Goal: Task Accomplishment & Management: Complete application form

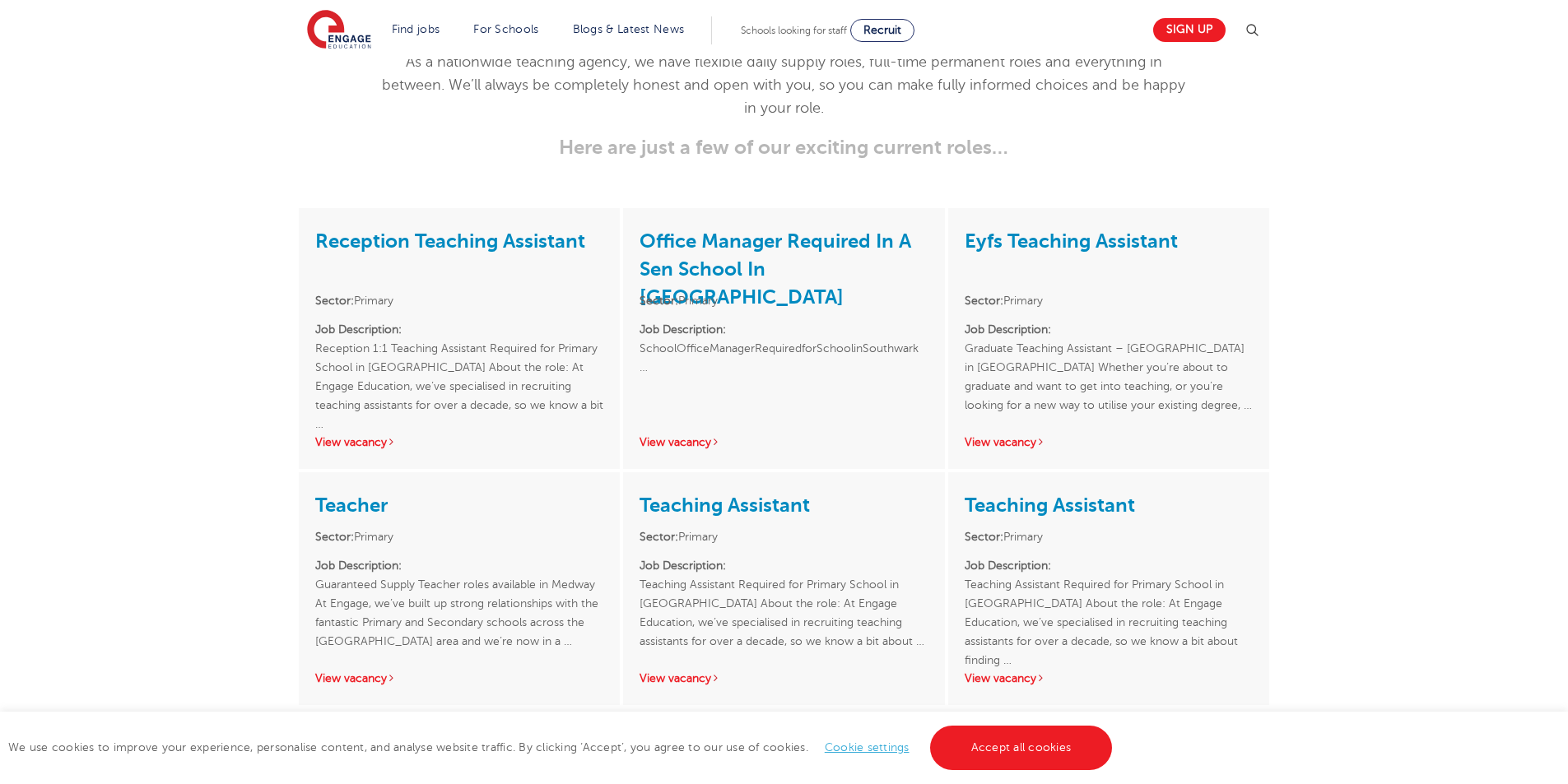
scroll to position [2268, 0]
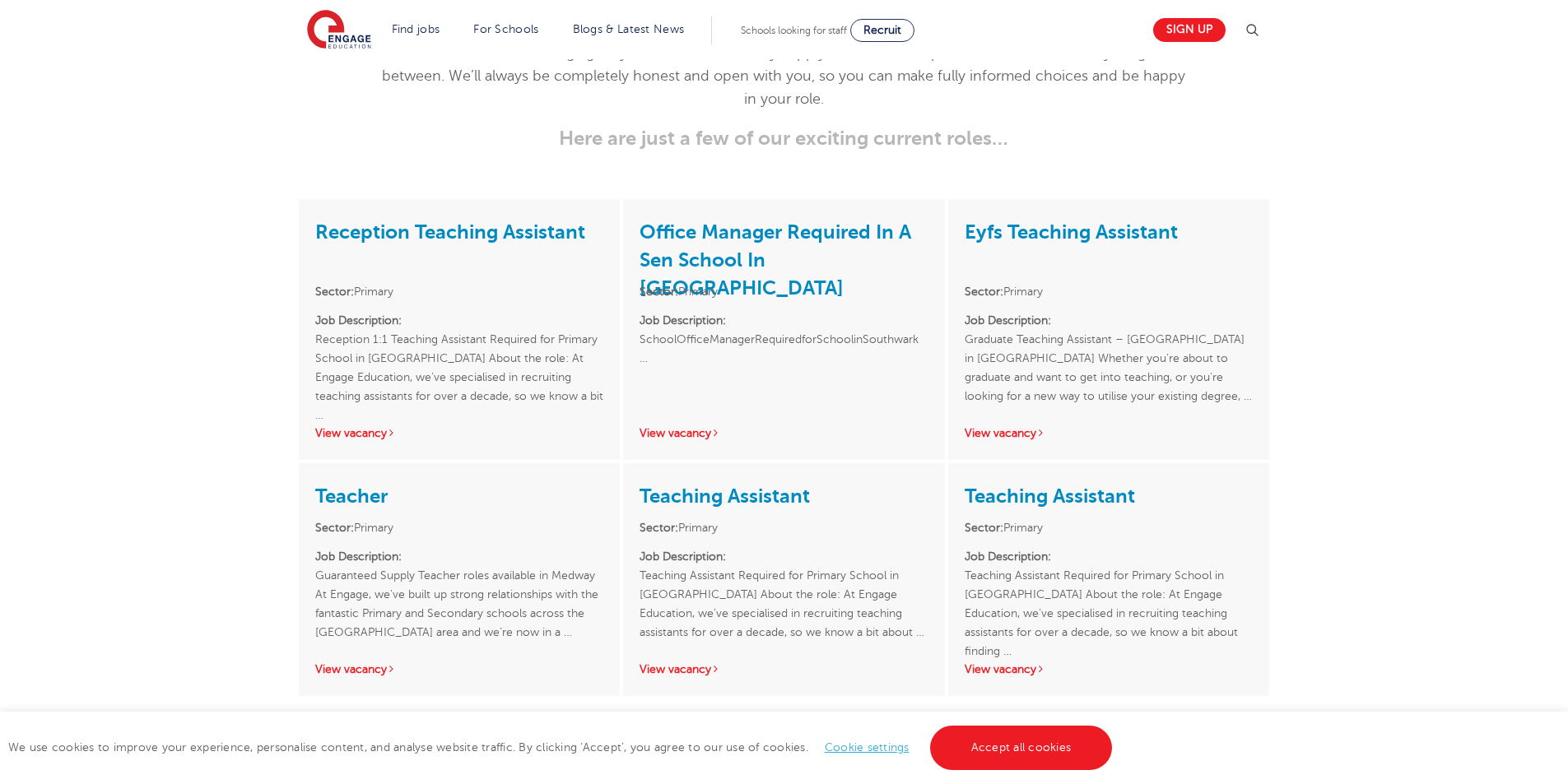
click at [518, 221] on link "Reception Teaching Assistant" at bounding box center [450, 232] width 270 height 23
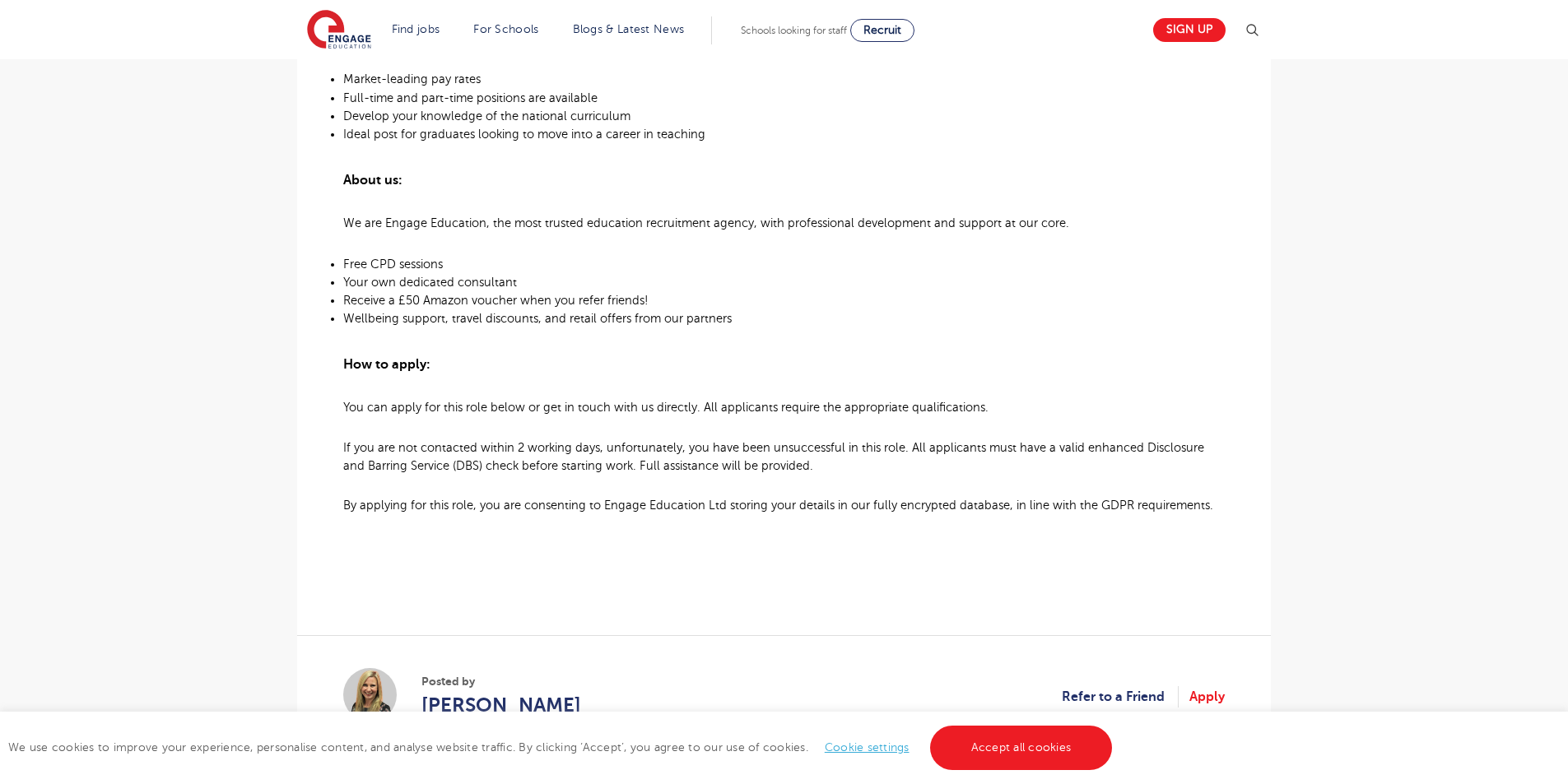
scroll to position [1110, 0]
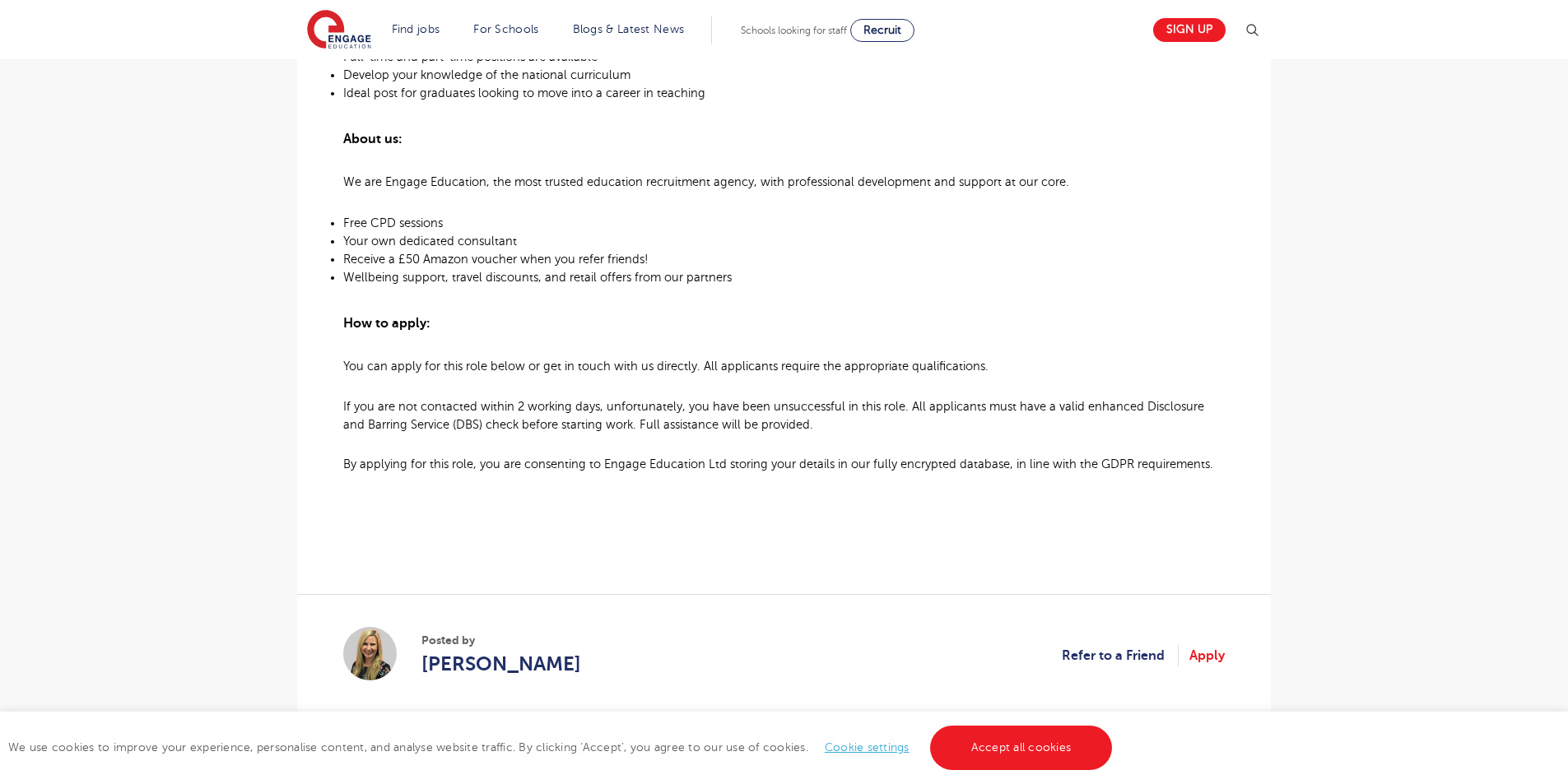
click at [1567, 488] on html "Find jobs All vacancies We have one of the UK's largest database. and with hund…" at bounding box center [784, 179] width 1568 height 2576
click at [1194, 662] on link "Apply" at bounding box center [1207, 655] width 35 height 21
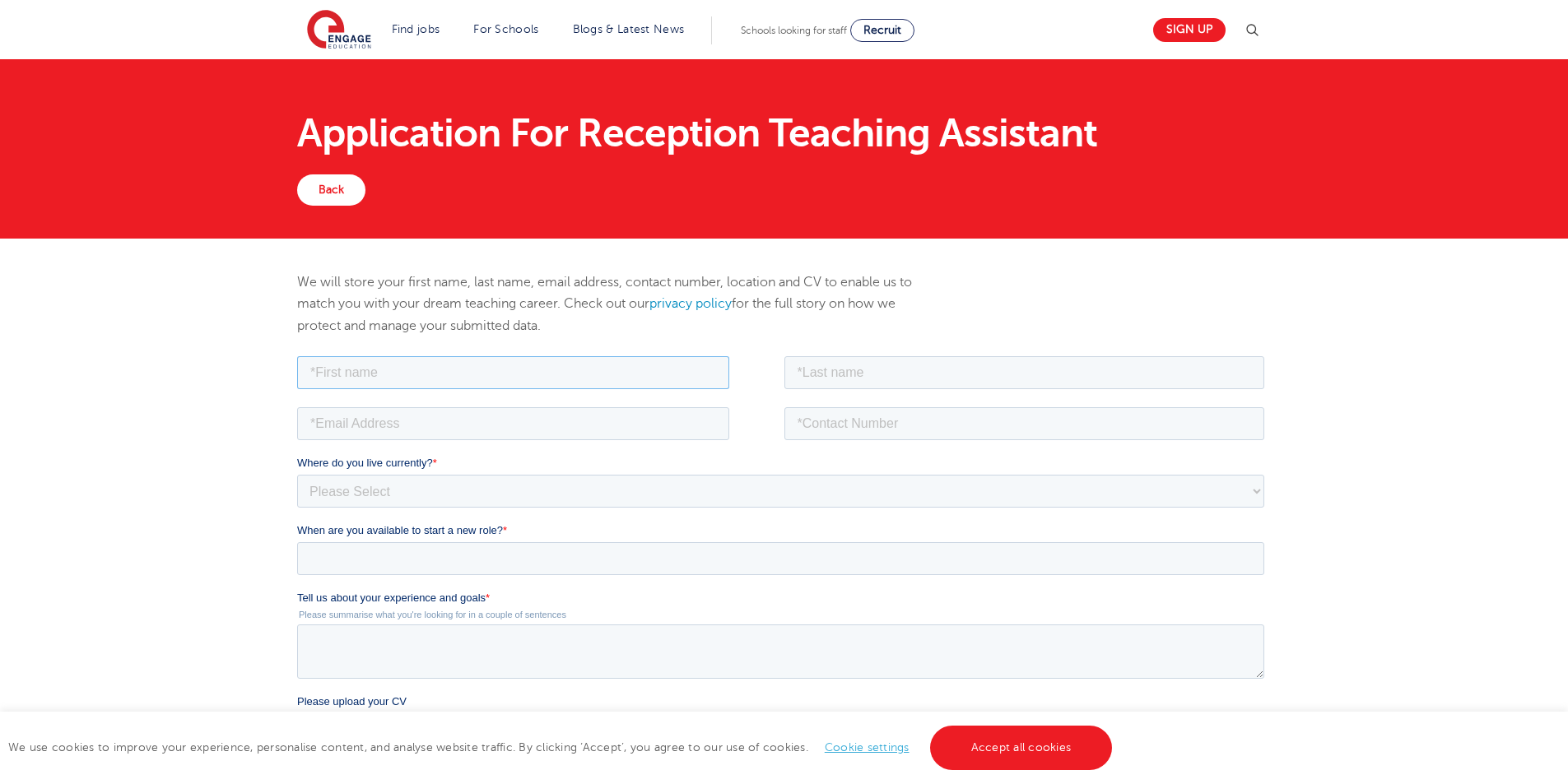
click at [513, 359] on input "text" at bounding box center [513, 371] width 432 height 32
type input "[PERSON_NAME]"
click at [870, 372] on input "text" at bounding box center [1024, 371] width 481 height 32
click at [901, 367] on input "text" at bounding box center [1024, 371] width 481 height 32
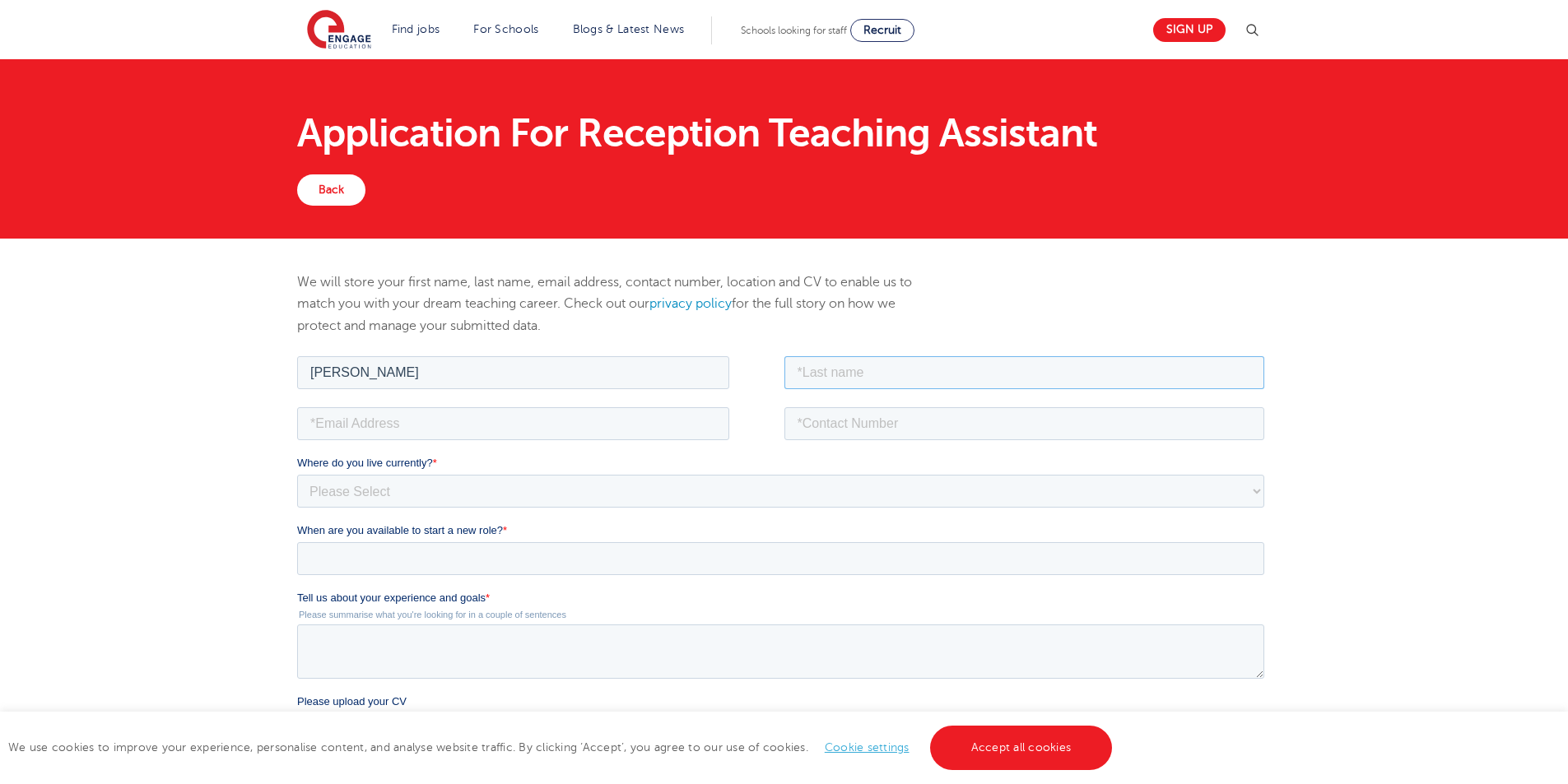
click at [897, 366] on input "text" at bounding box center [1024, 371] width 481 height 32
type input "[PERSON_NAME]"
click at [460, 430] on input "email" at bounding box center [513, 422] width 432 height 32
type input "[EMAIL_ADDRESS][DOMAIN_NAME]"
click at [873, 418] on input "tel" at bounding box center [1024, 422] width 481 height 32
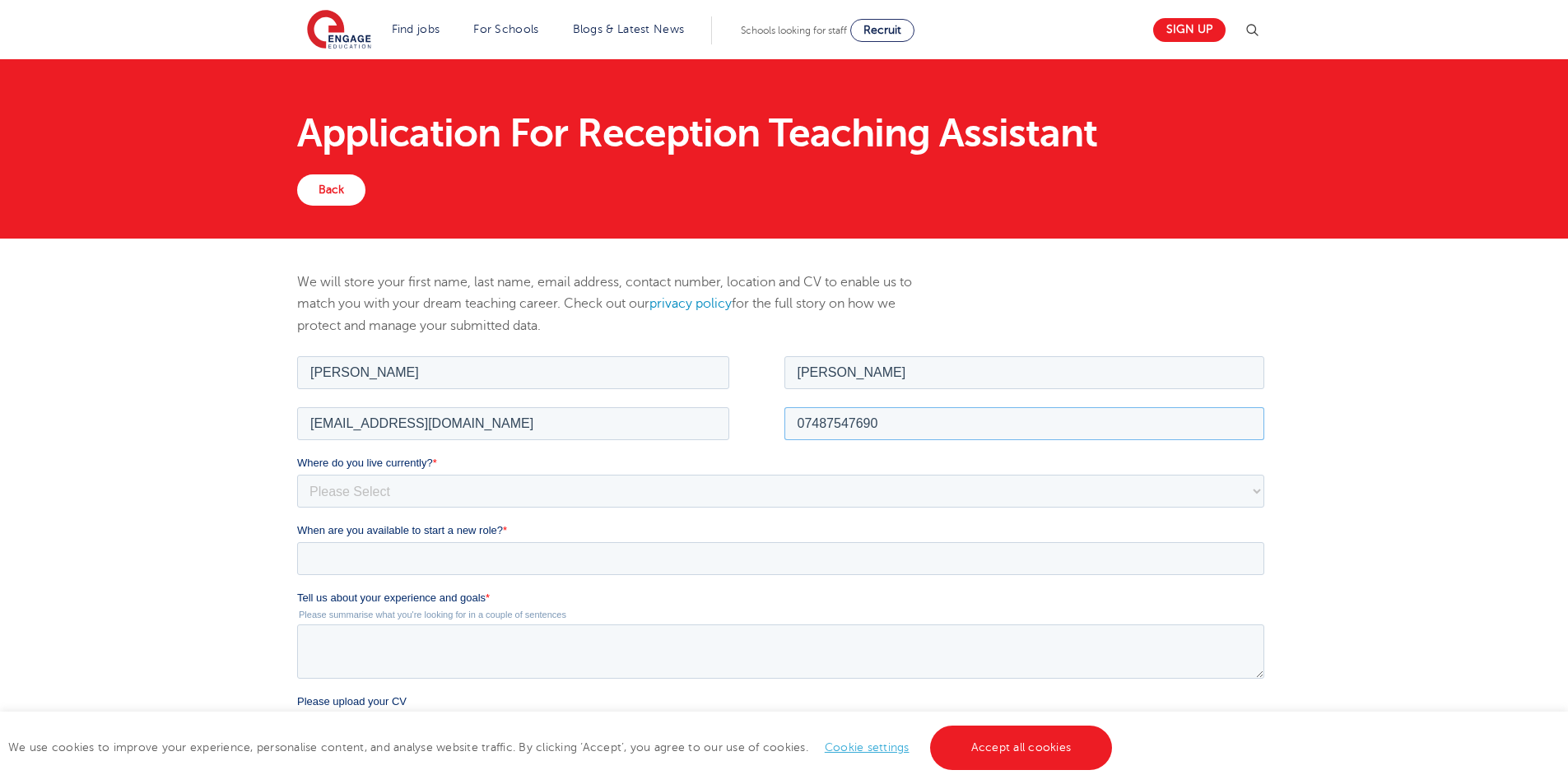
type input "07487547690"
click at [362, 496] on select "Please Select [GEOGRAPHIC_DATA] [GEOGRAPHIC_DATA] [GEOGRAPHIC_DATA] [GEOGRAPHIC…" at bounding box center [781, 490] width 967 height 32
select select "UK"
click at [297, 474] on select "Please Select UK Canada Ireland Australia New Zealand Europe USA South Africa J…" at bounding box center [781, 490] width 967 height 32
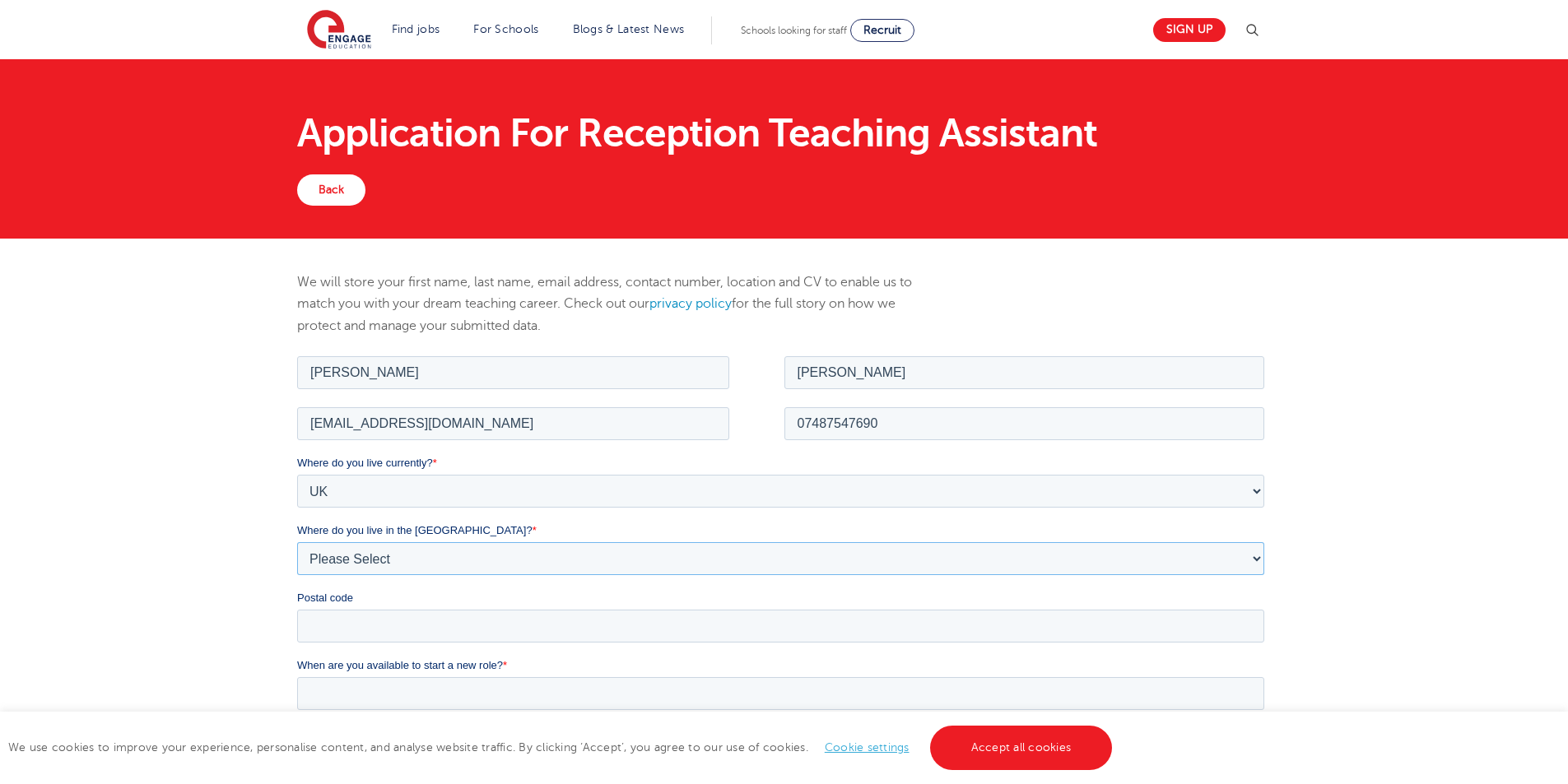
click at [360, 559] on select "Please Select Overseas Barnsley Bedfordshire Berkshire Bournemouth Bracknell Fo…" at bounding box center [781, 558] width 967 height 32
select select "City of London"
click at [297, 541] on select "Please Select Overseas Barnsley Bedfordshire Berkshire Bournemouth Bracknell Fo…" at bounding box center [781, 558] width 967 height 32
click at [357, 624] on input "Postal code" at bounding box center [781, 625] width 967 height 32
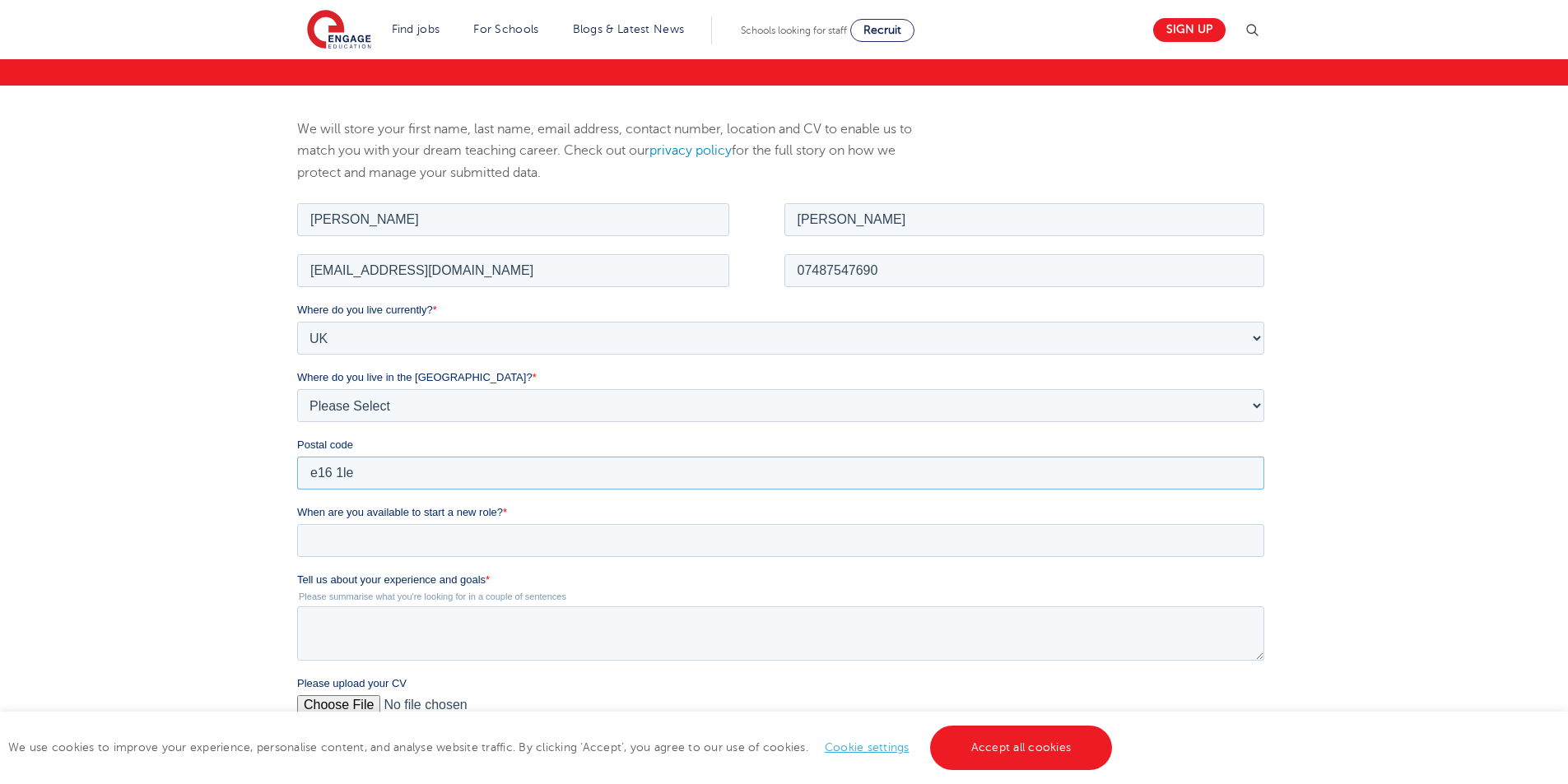
scroll to position [329, 0]
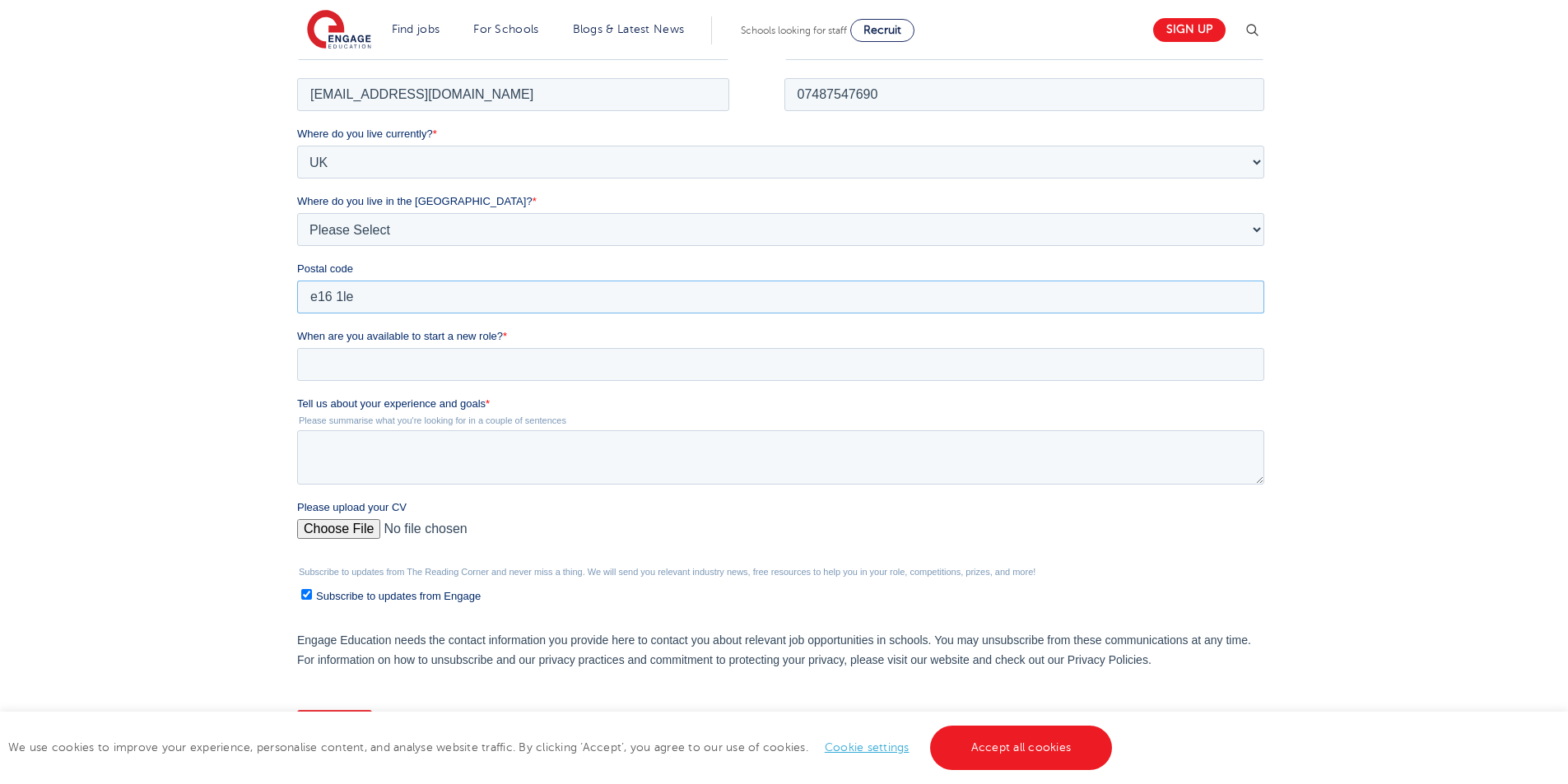
type input "e16 1le"
click at [400, 359] on input "When are you available to start a new role? *" at bounding box center [781, 363] width 967 height 32
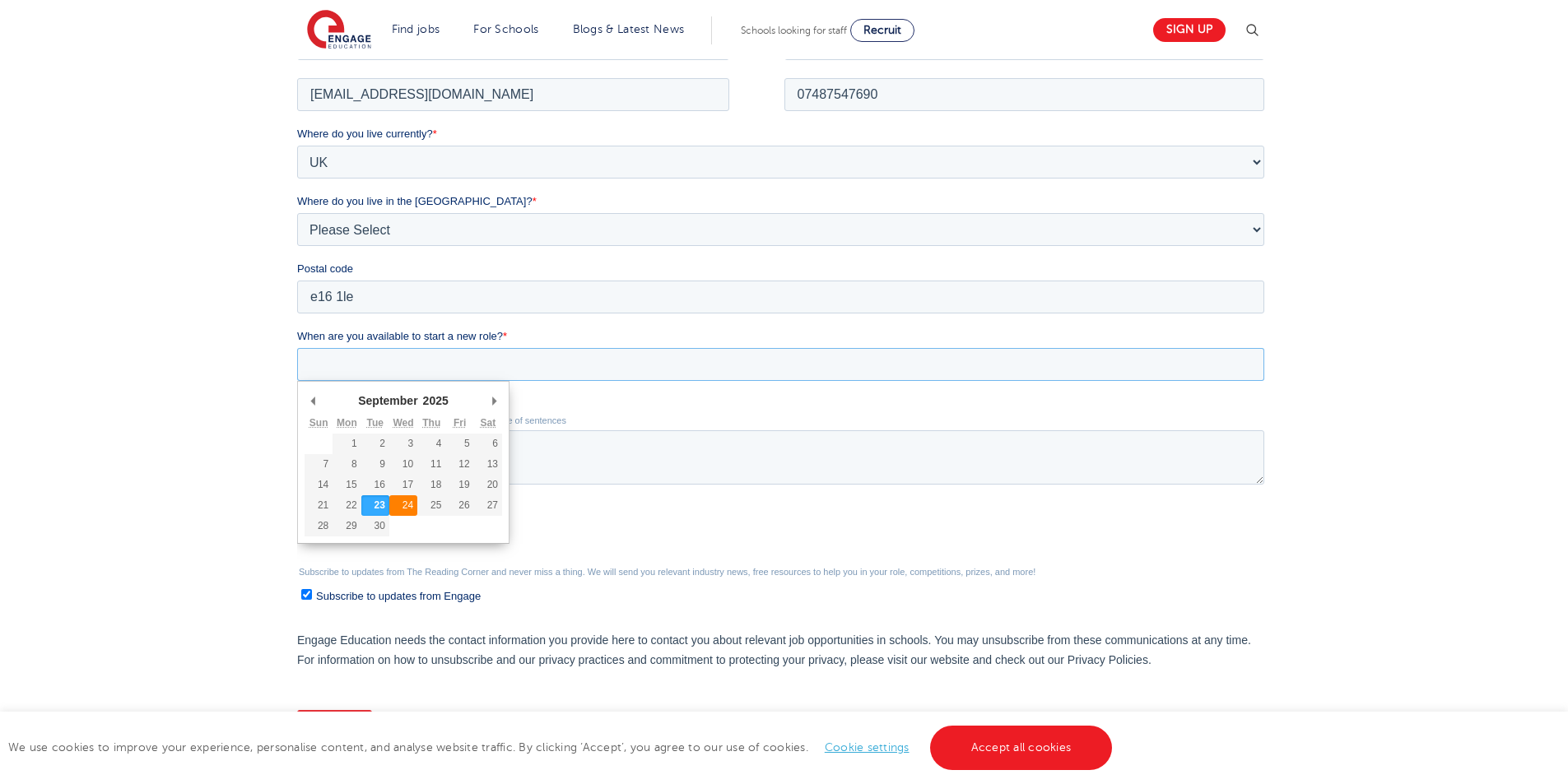
type div "2025-09-24"
type input "2025/09/24"
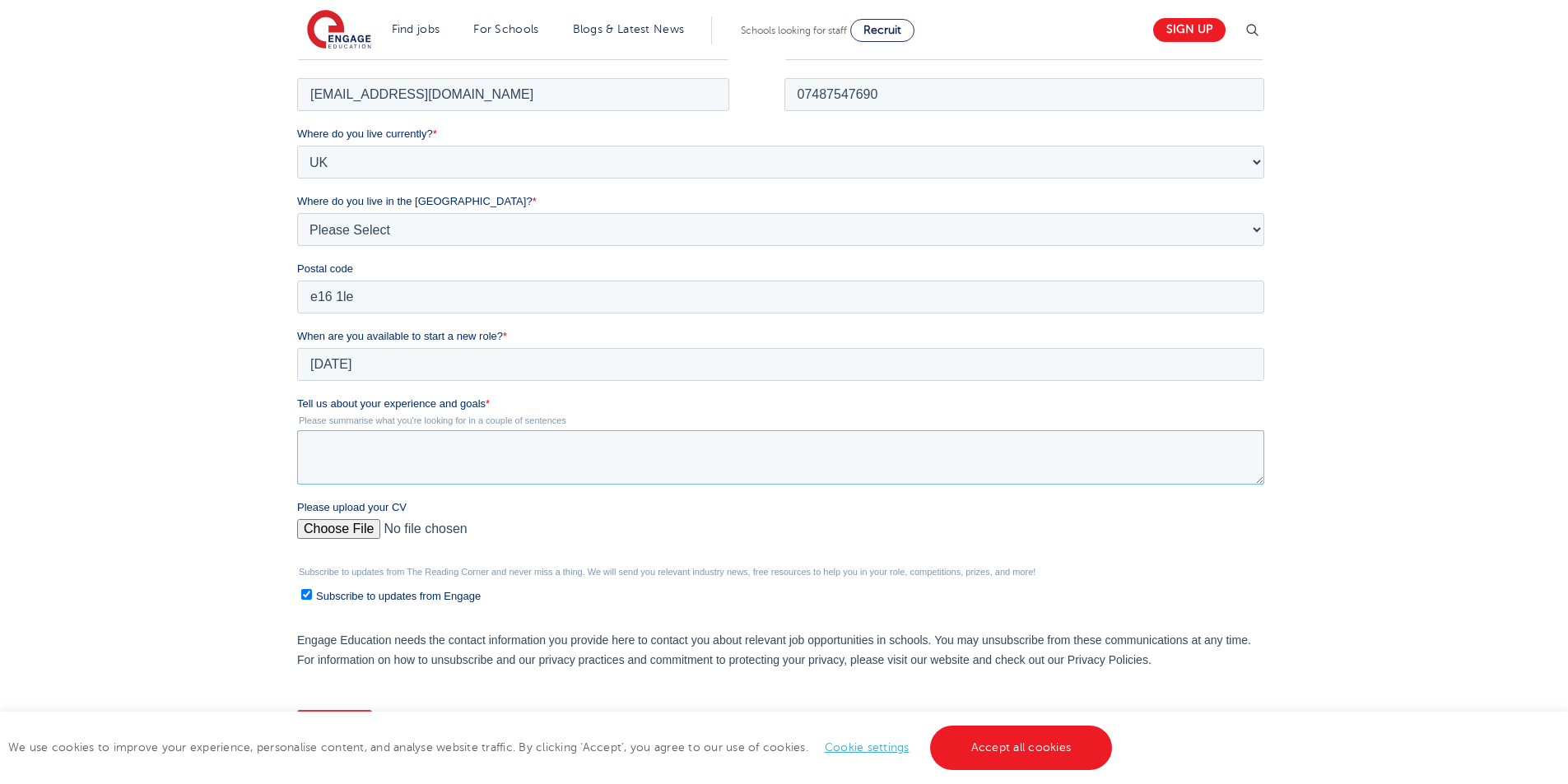
click at [390, 462] on textarea "Tell us about your experience and goals *" at bounding box center [781, 456] width 967 height 54
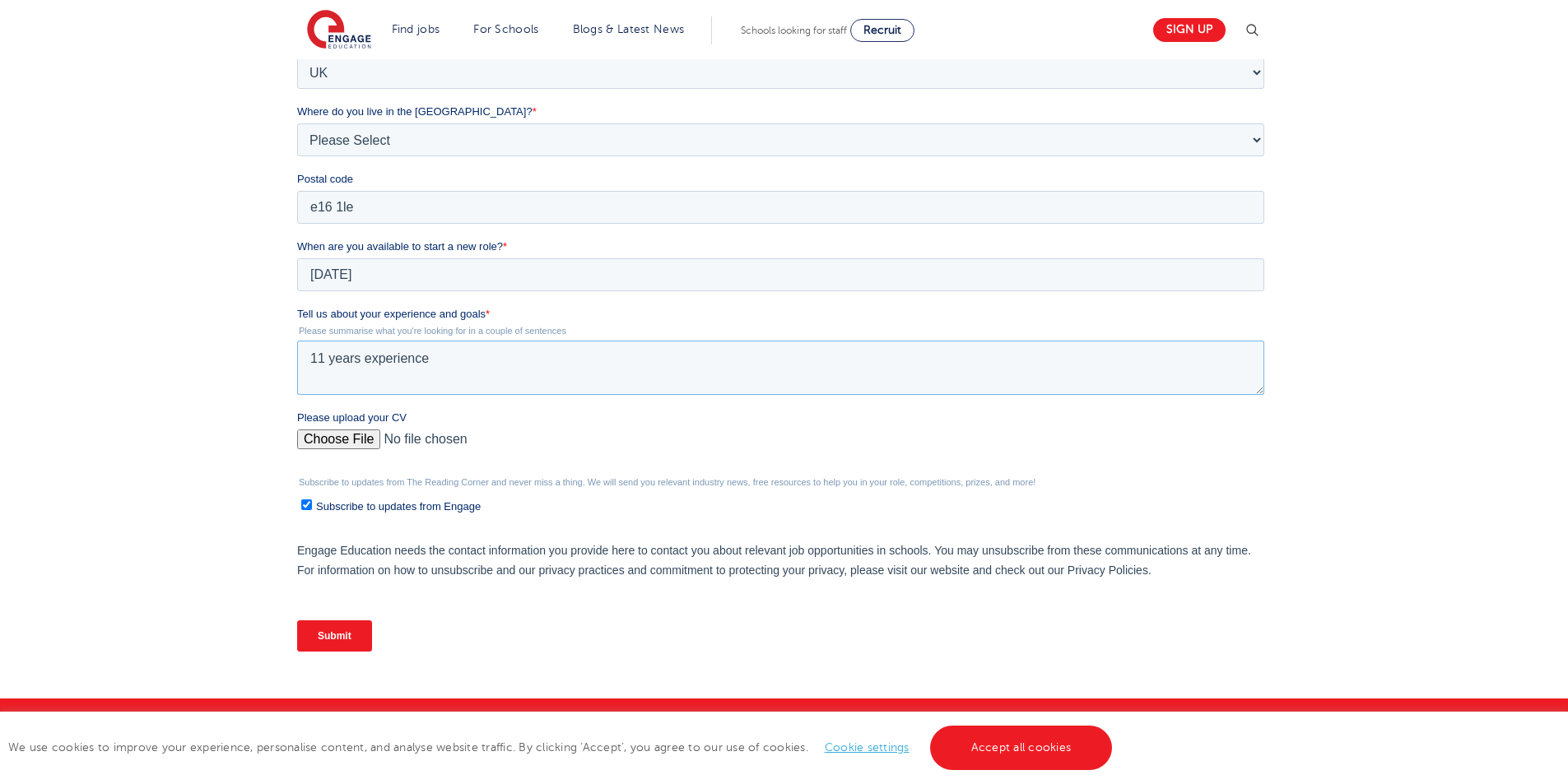
scroll to position [420, 0]
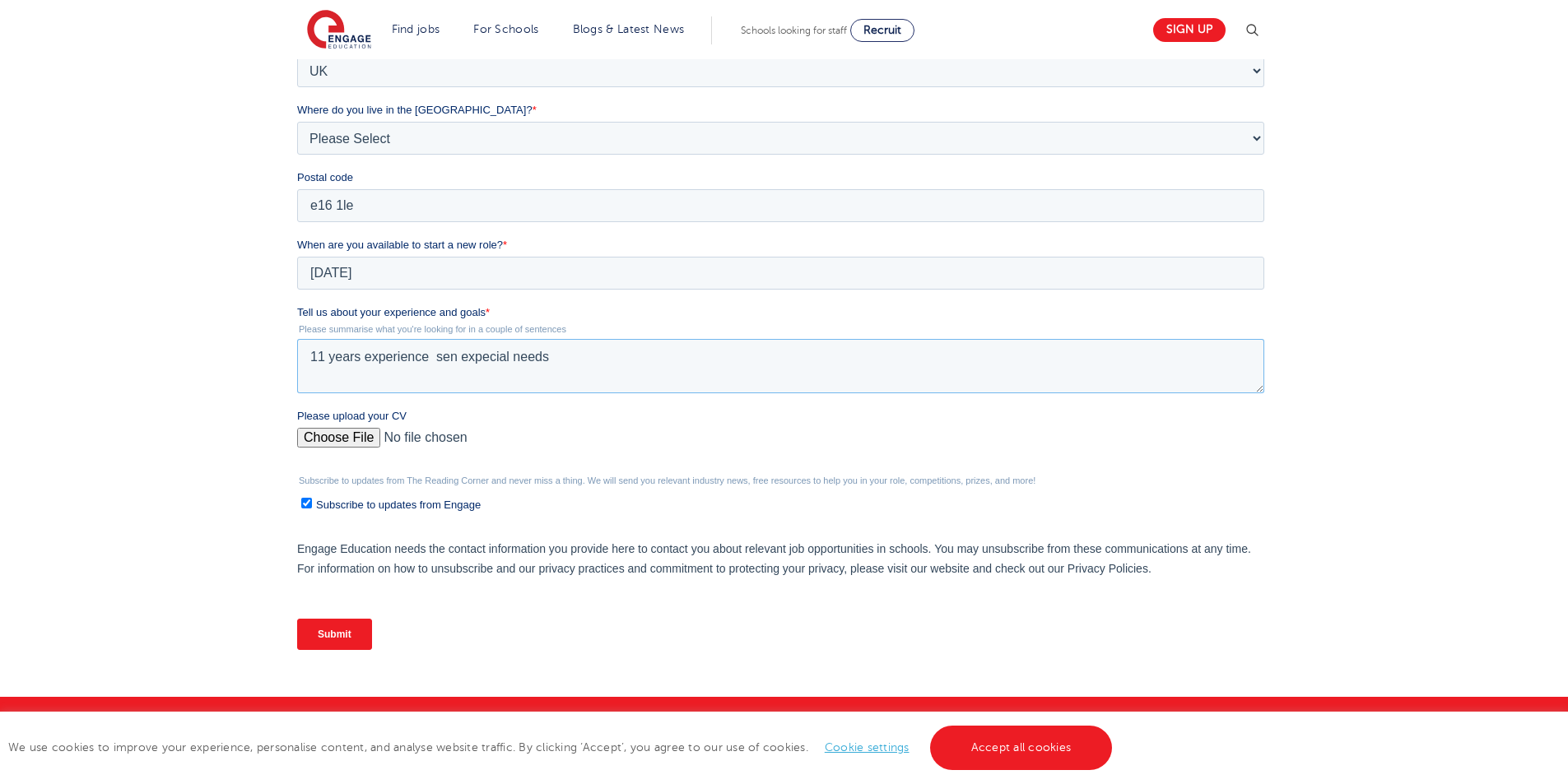
click at [472, 362] on textarea "11 years experience sen expecial needs" at bounding box center [781, 366] width 967 height 54
click at [531, 359] on textarea "11 years experience sen experience pecial needs" at bounding box center [781, 366] width 967 height 54
click at [660, 359] on textarea "11 years experience sen experience special needs" at bounding box center [781, 366] width 967 height 54
click at [430, 354] on textarea "11 years experience sen experience special needs children one to one and" at bounding box center [781, 366] width 967 height 54
click at [871, 353] on textarea "11 years experience teaching assisant sen experience special needs children one…" at bounding box center [781, 366] width 967 height 54
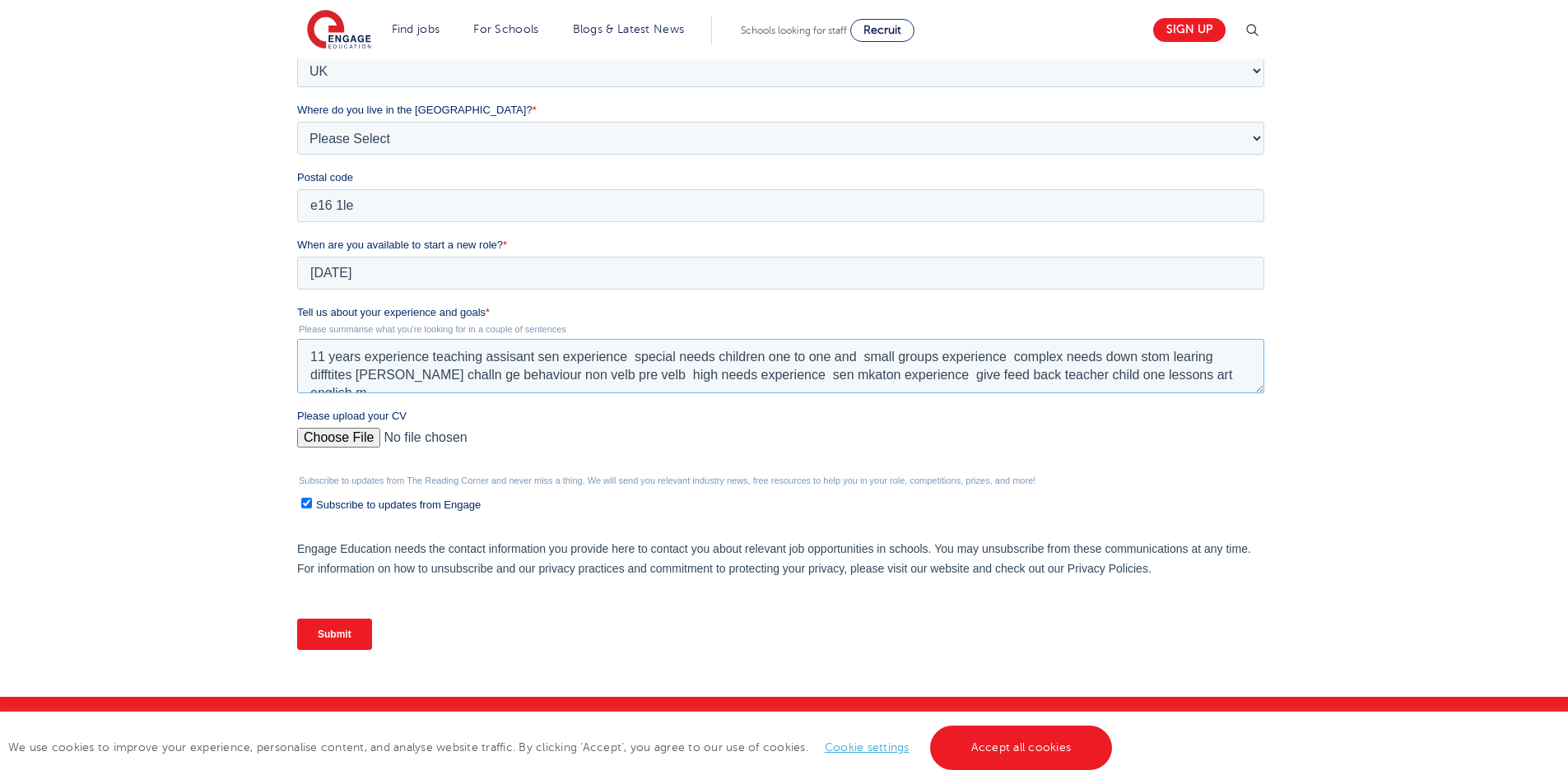
scroll to position [8, 0]
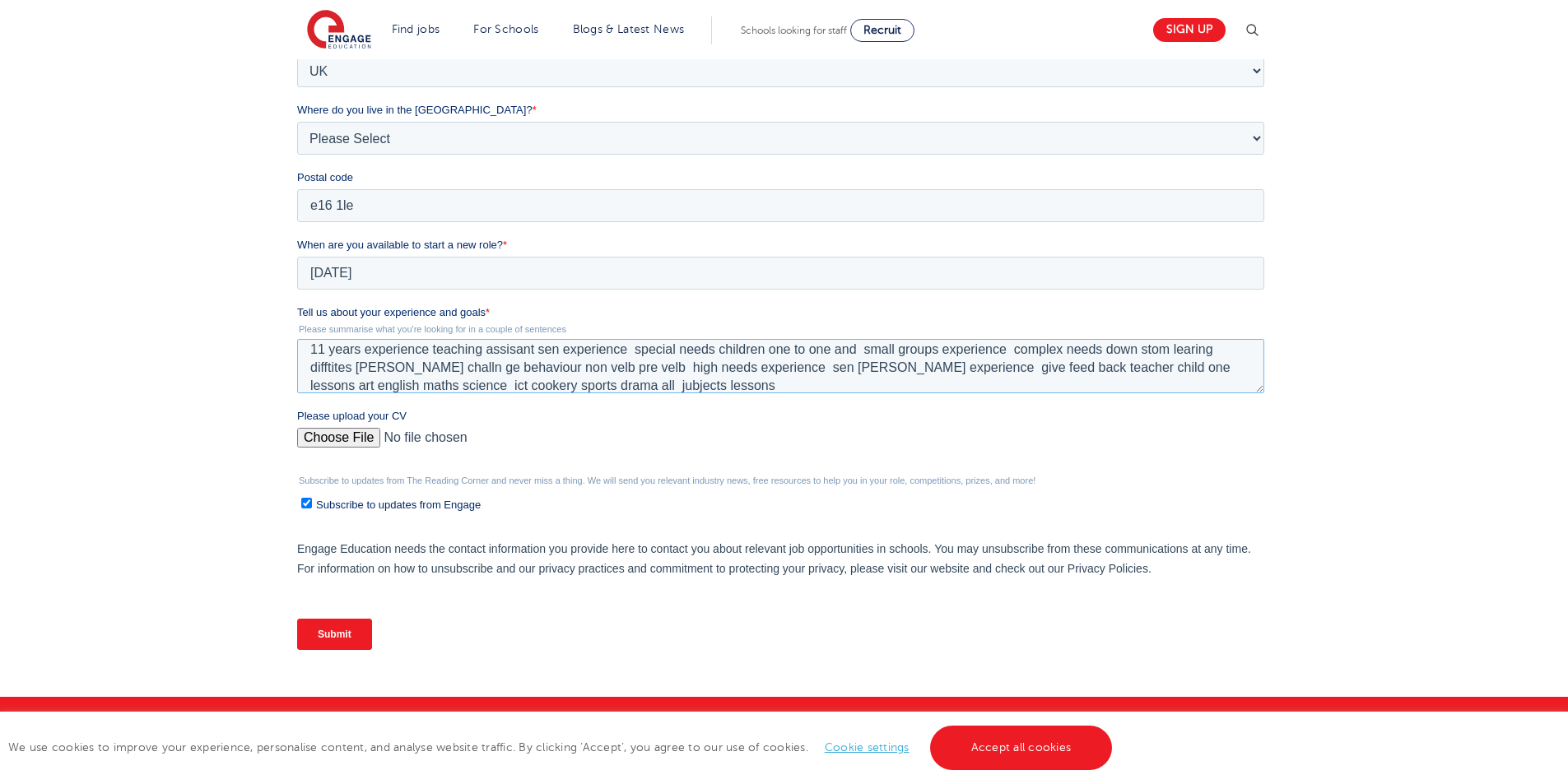
click at [726, 387] on textarea "11 years experience teaching assisant sen experience special needs children one…" at bounding box center [781, 366] width 967 height 54
type textarea "11 years experience teaching assisant sen experience special needs children one…"
click at [358, 433] on input "Please upload your CV" at bounding box center [781, 444] width 967 height 32
click at [343, 437] on input "Please upload your CV" at bounding box center [781, 444] width 967 height 32
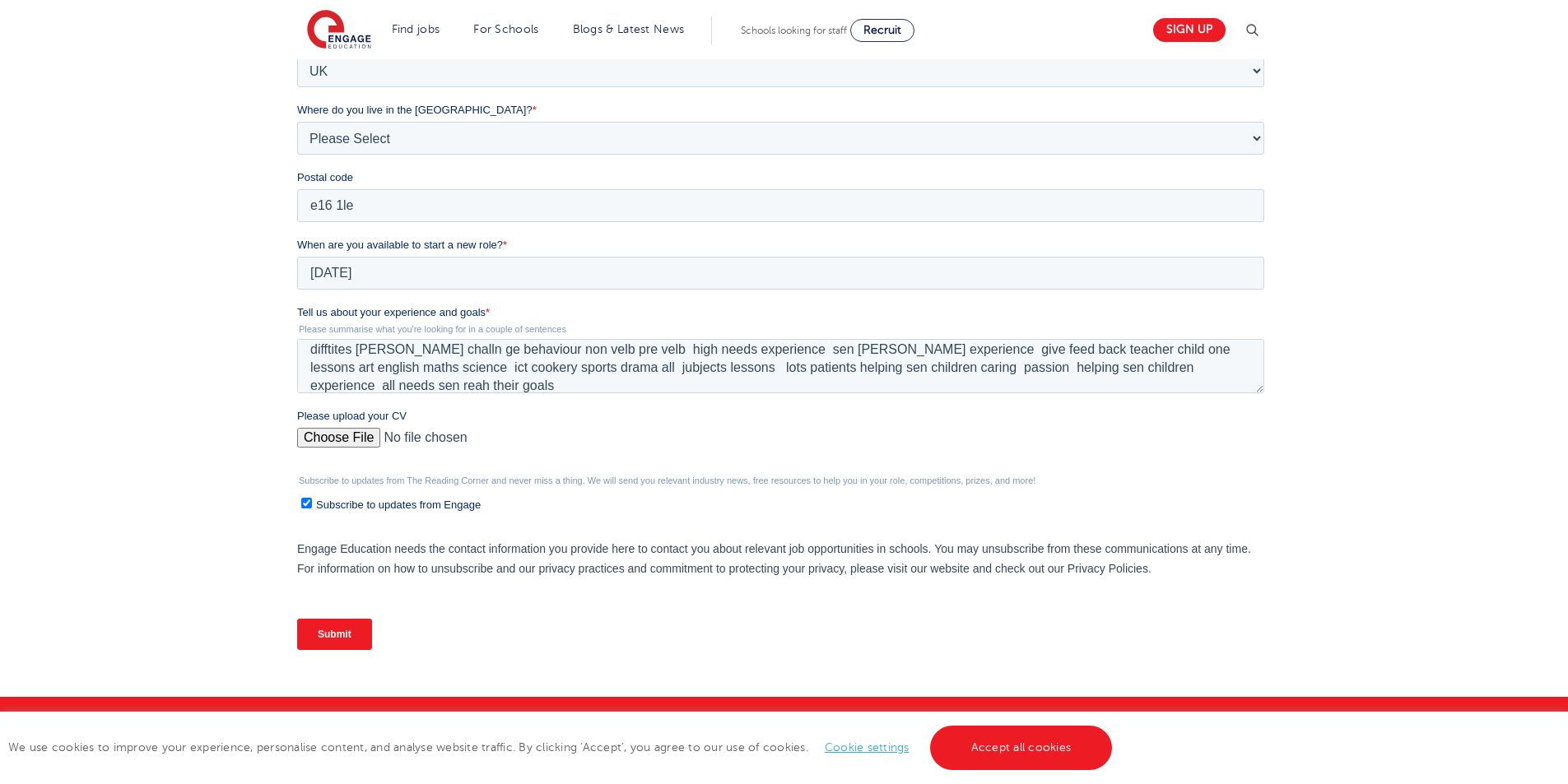
click at [333, 629] on input "Submit" at bounding box center [334, 634] width 75 height 32
drag, startPoint x: 343, startPoint y: 437, endPoint x: 333, endPoint y: 629, distance: 192.3
click at [333, 629] on input "Submit" at bounding box center [334, 634] width 75 height 32
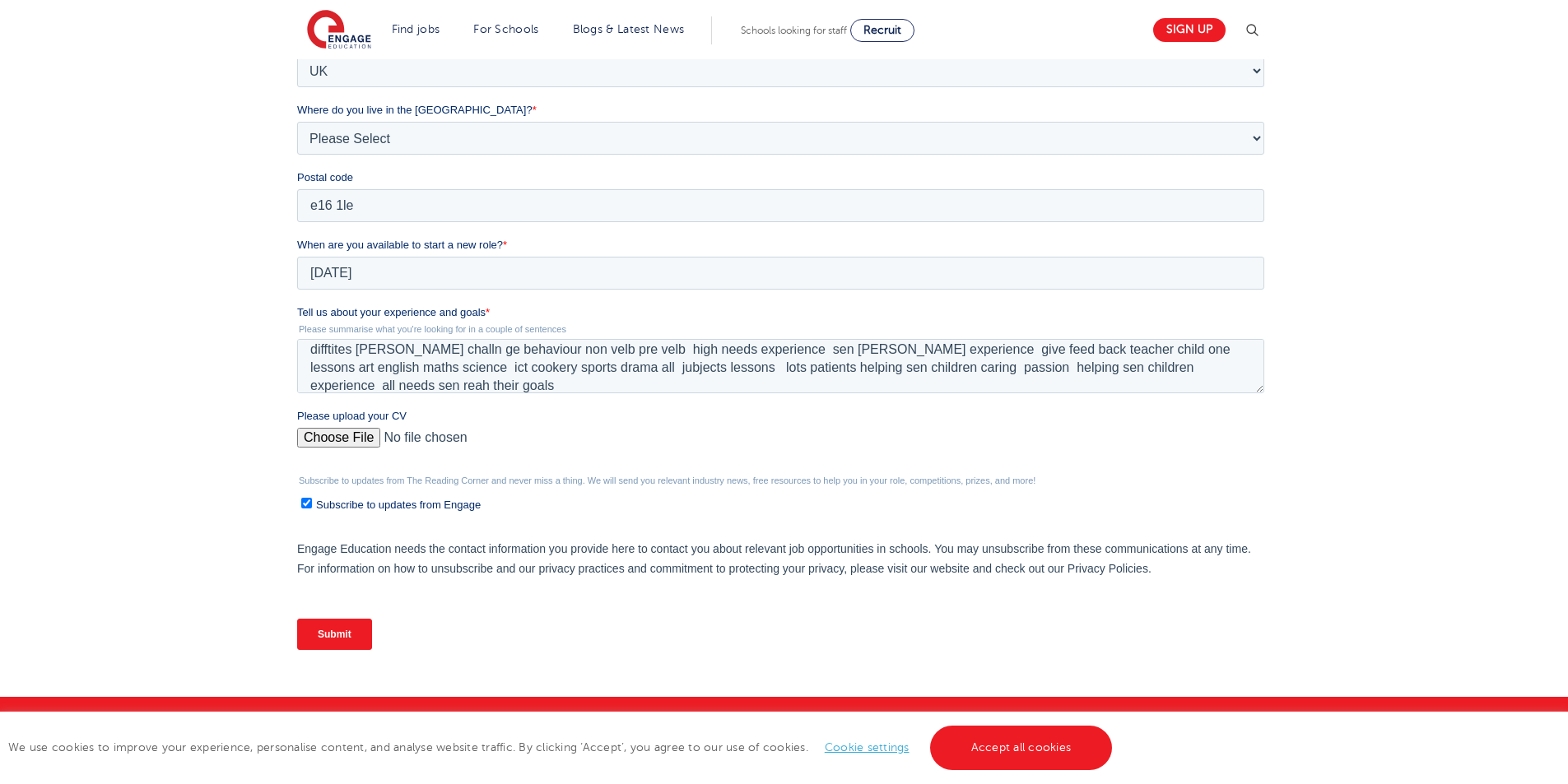
click at [333, 629] on input "Submit" at bounding box center [334, 634] width 75 height 32
